Goal: Navigation & Orientation: Find specific page/section

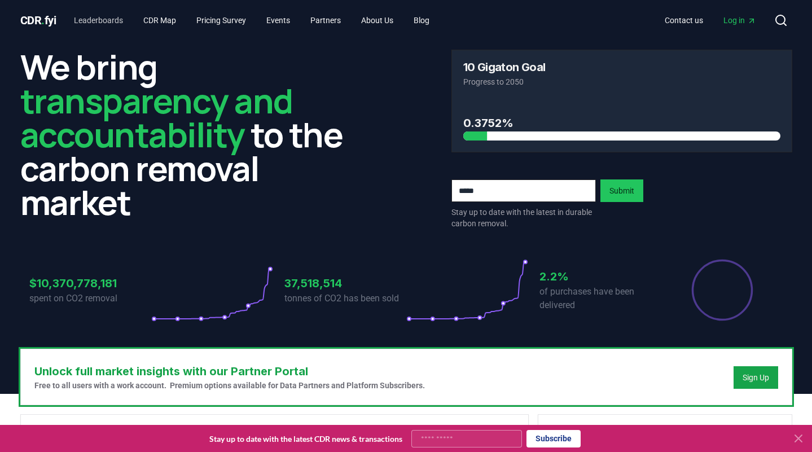
click at [89, 19] on link "Leaderboards" at bounding box center [98, 20] width 67 height 20
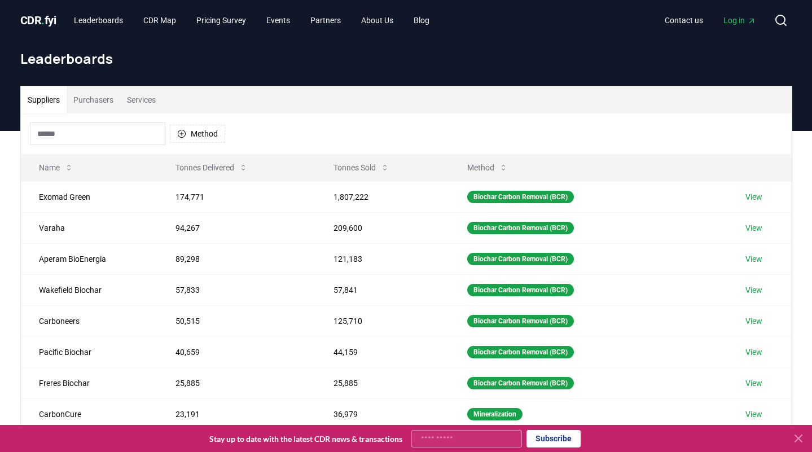
click at [93, 99] on button "Purchasers" at bounding box center [94, 99] width 54 height 27
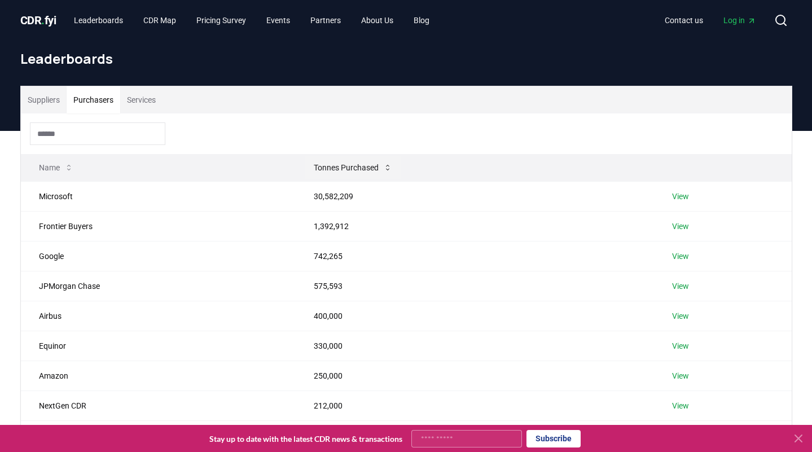
click at [388, 166] on icon at bounding box center [387, 167] width 9 height 9
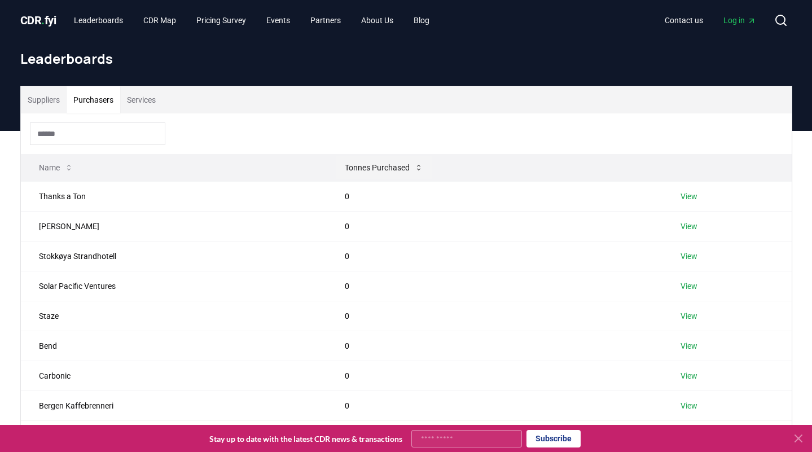
click at [420, 165] on icon at bounding box center [418, 167] width 9 height 9
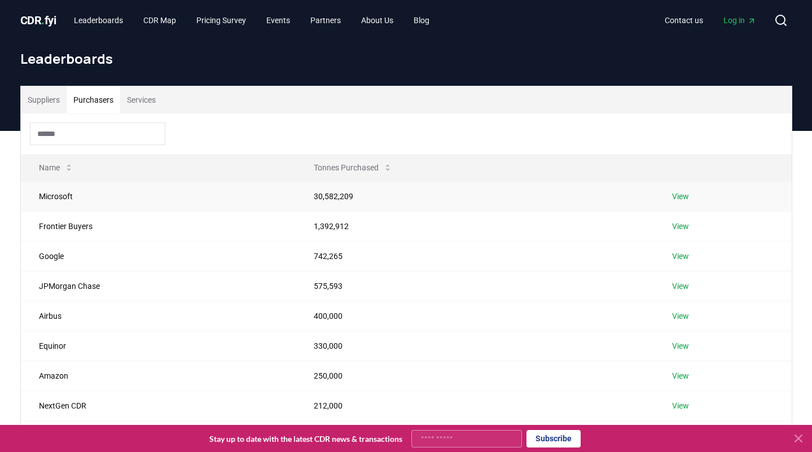
click at [685, 196] on link "View" at bounding box center [680, 196] width 17 height 11
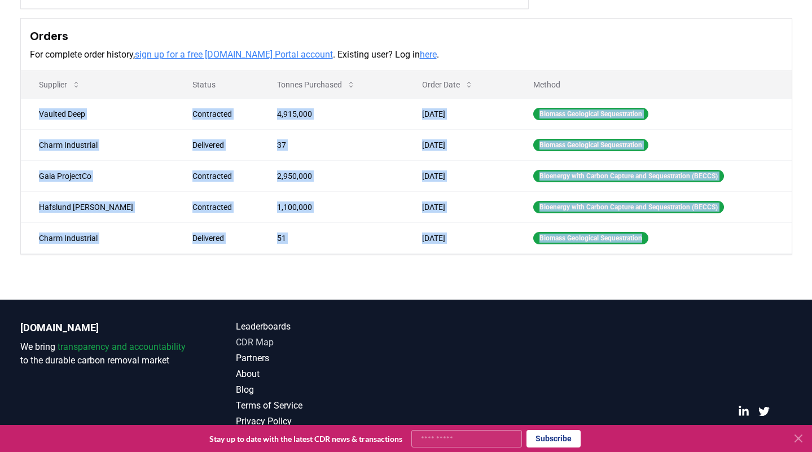
scroll to position [330, 0]
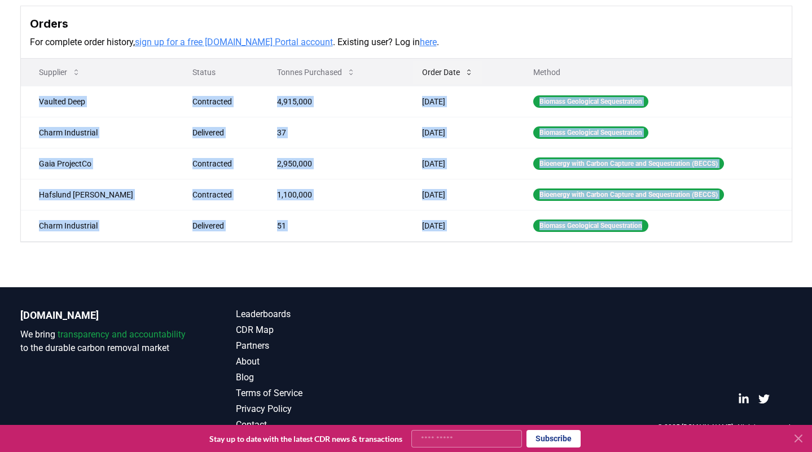
click at [464, 73] on icon at bounding box center [468, 72] width 9 height 9
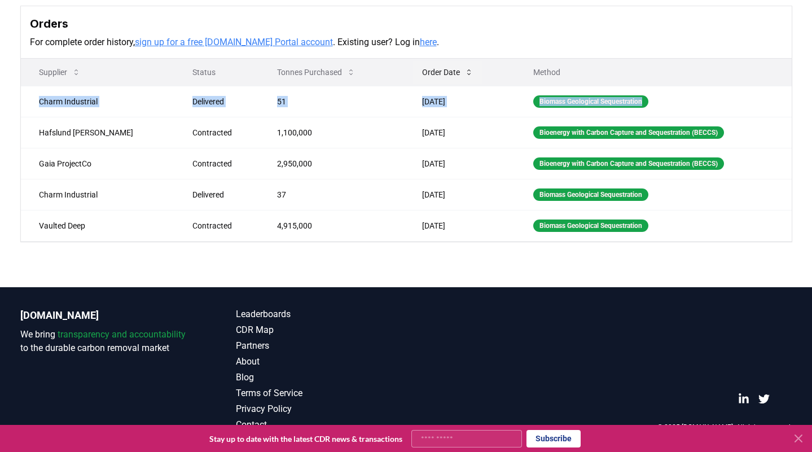
click at [464, 74] on icon at bounding box center [468, 72] width 9 height 9
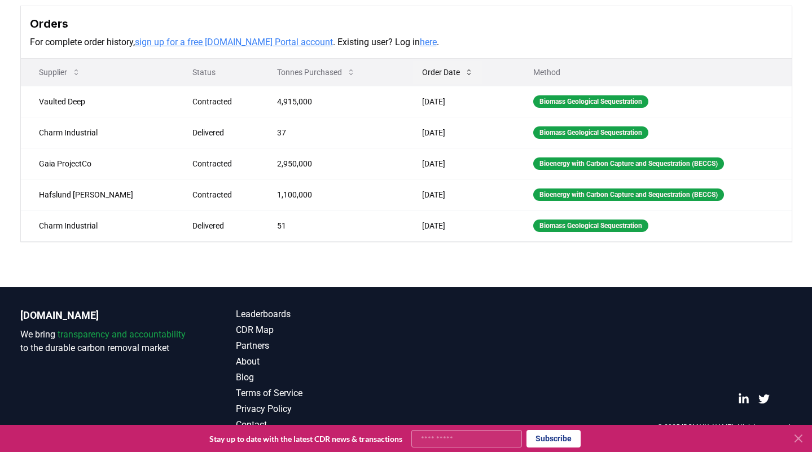
click at [464, 74] on icon at bounding box center [468, 72] width 9 height 9
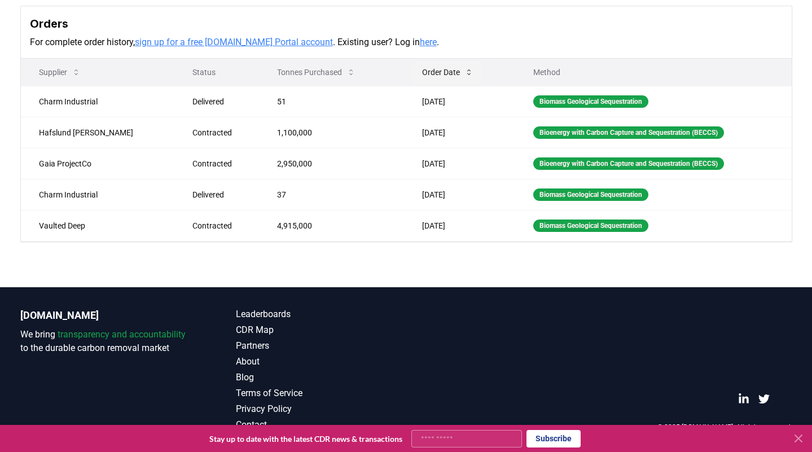
click at [464, 74] on icon at bounding box center [468, 72] width 9 height 9
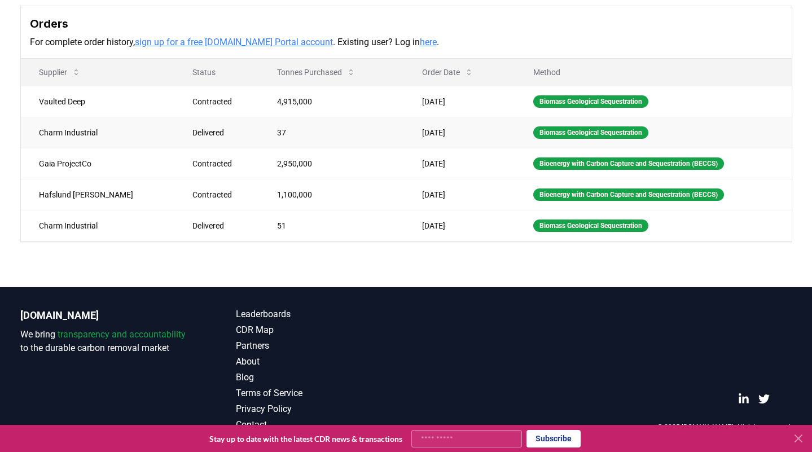
scroll to position [318, 0]
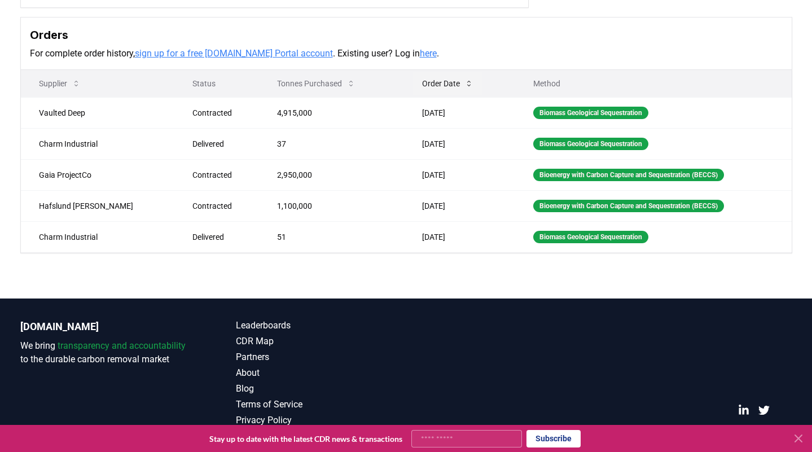
click at [464, 82] on icon at bounding box center [468, 83] width 9 height 9
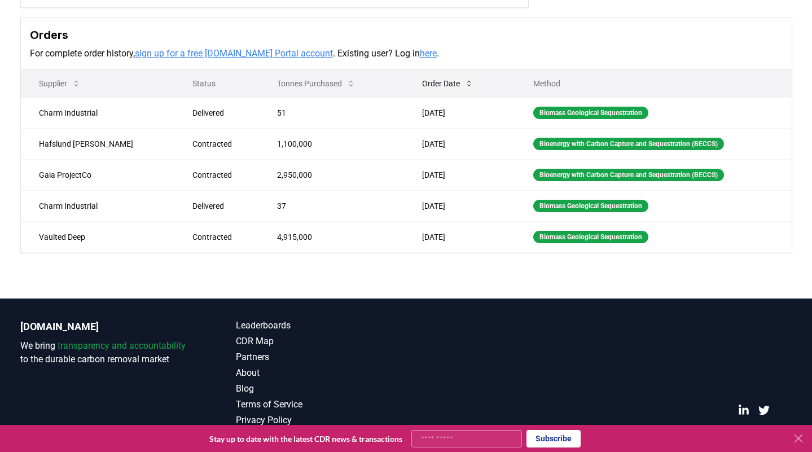
click at [464, 82] on icon at bounding box center [468, 83] width 9 height 9
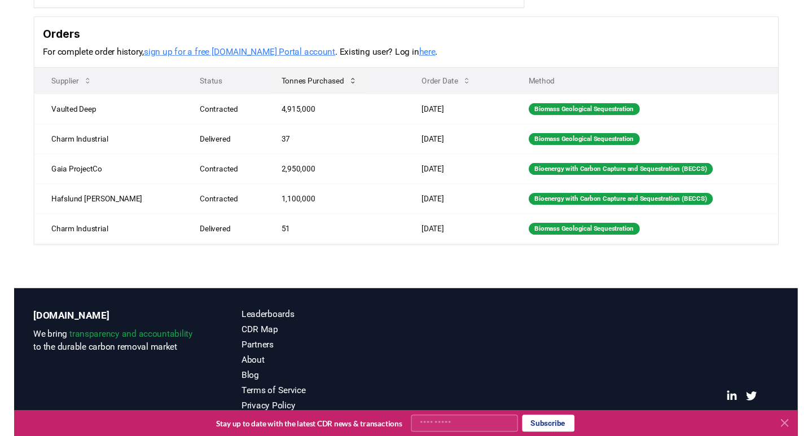
scroll to position [218, 0]
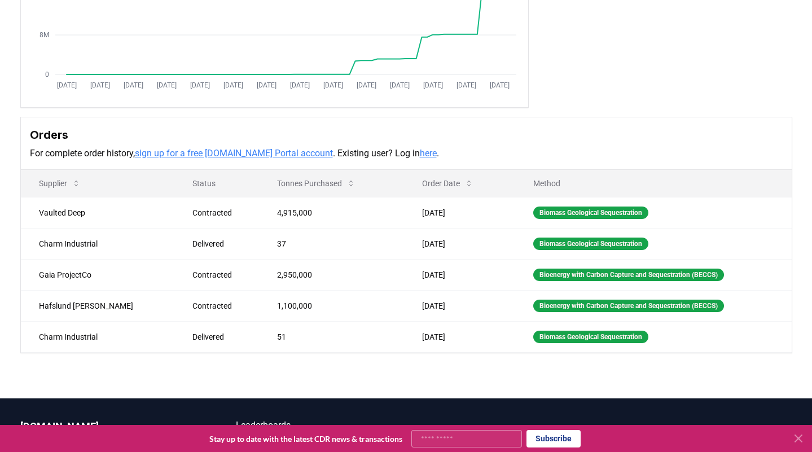
click at [420, 154] on link "here" at bounding box center [428, 153] width 17 height 11
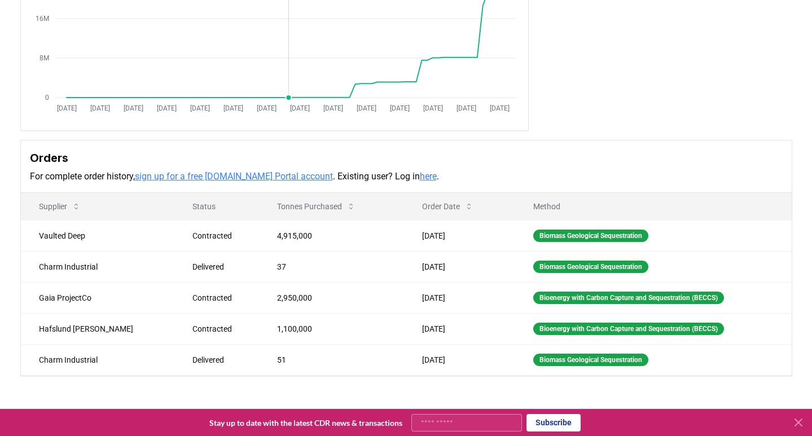
scroll to position [0, 0]
